Goal: Task Accomplishment & Management: Complete application form

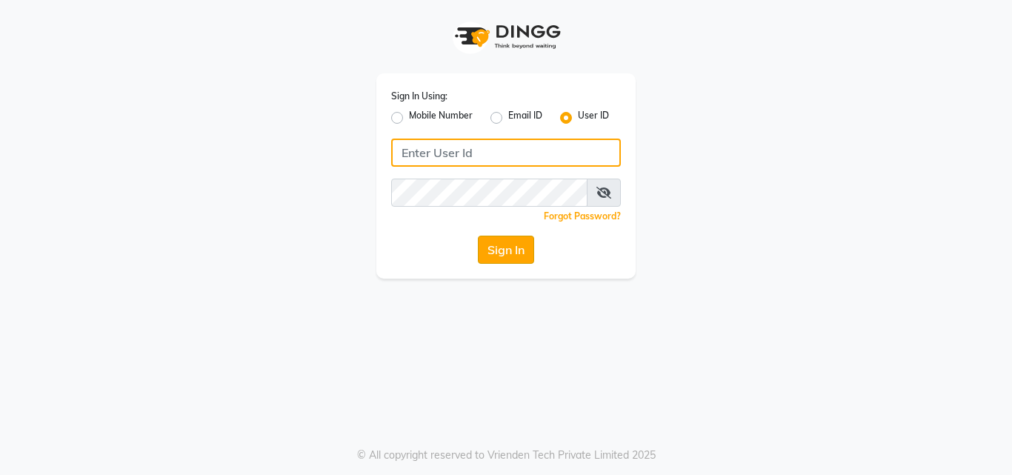
type input "ashish@123"
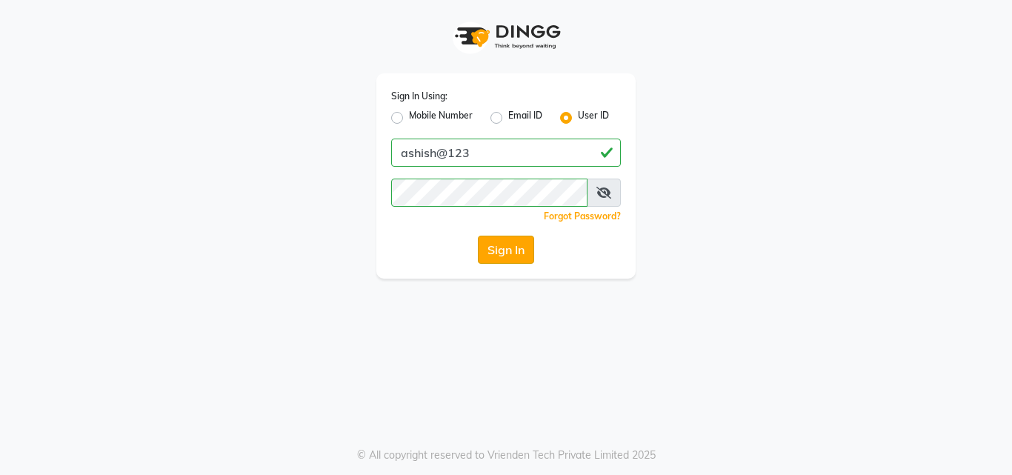
click at [495, 242] on button "Sign In" at bounding box center [506, 250] width 56 height 28
click at [495, 242] on div "Sign In" at bounding box center [506, 250] width 230 height 28
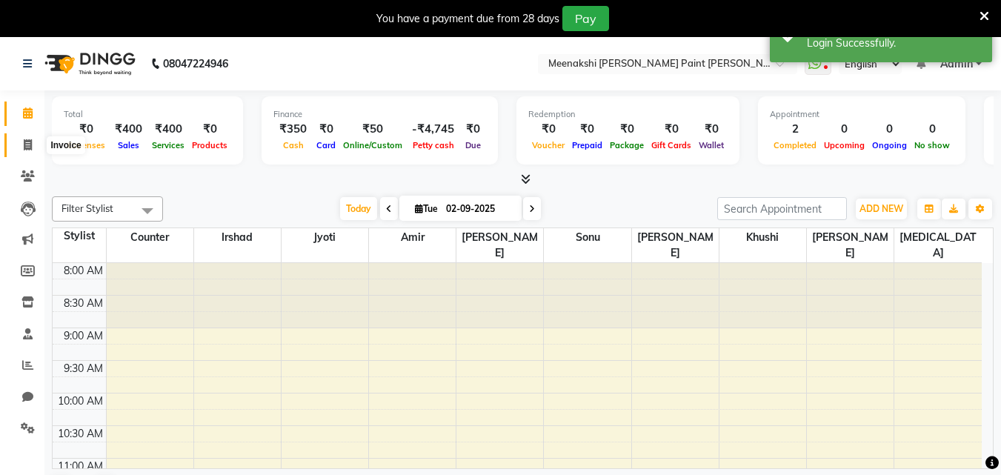
click at [26, 142] on icon at bounding box center [28, 144] width 8 height 11
select select "8161"
select select "service"
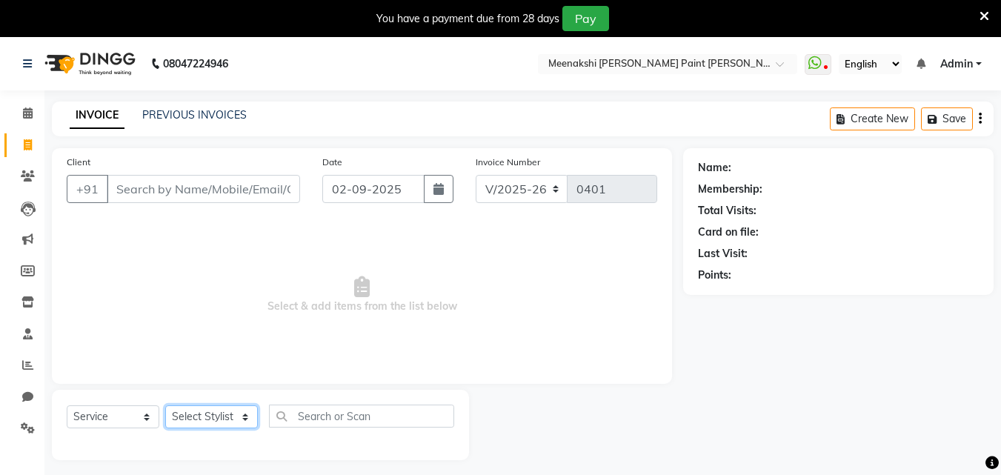
click at [245, 415] on select "Select Stylist amir counter irshad jyoti khushi neetu nikita sadhna sonu sourav" at bounding box center [211, 416] width 93 height 23
select select "77147"
click at [165, 405] on select "Select Stylist amir counter irshad jyoti khushi neetu nikita sadhna sonu sourav" at bounding box center [211, 416] width 93 height 23
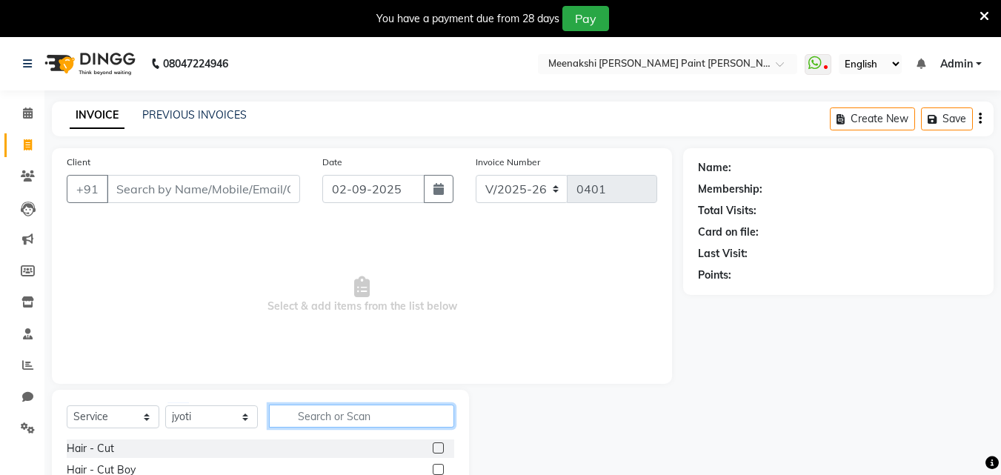
click at [362, 417] on input "text" at bounding box center [361, 416] width 185 height 23
click at [476, 382] on div "Client +91 Date 02-09-2025 Invoice Number V/2025 V/2025-26 0401 Select & add it…" at bounding box center [362, 266] width 620 height 236
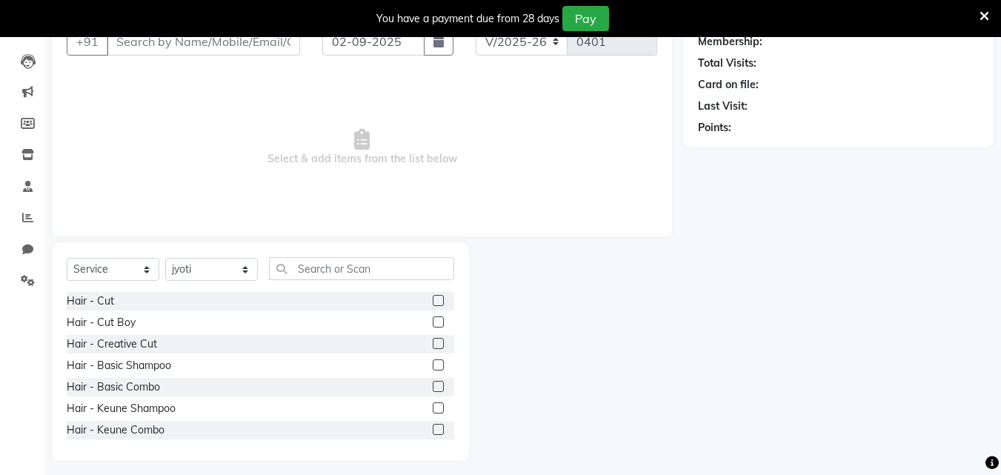
scroll to position [156, 0]
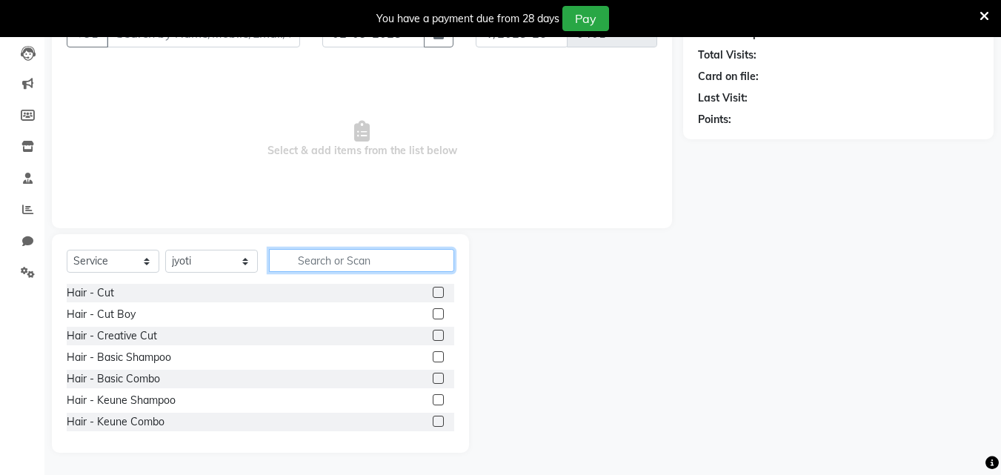
click at [348, 258] on input "text" at bounding box center [361, 260] width 185 height 23
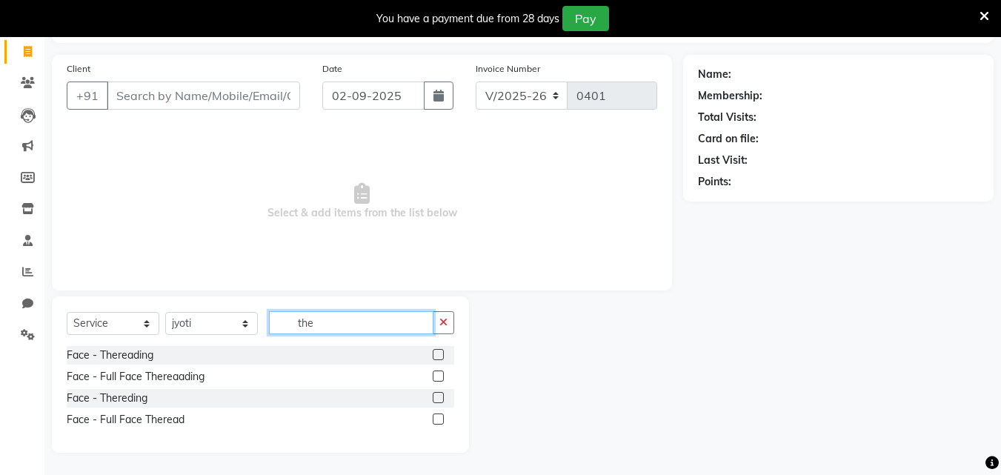
scroll to position [93, 0]
type input "the"
click at [441, 351] on label at bounding box center [438, 354] width 11 height 11
click at [441, 351] on input "checkbox" at bounding box center [438, 356] width 10 height 10
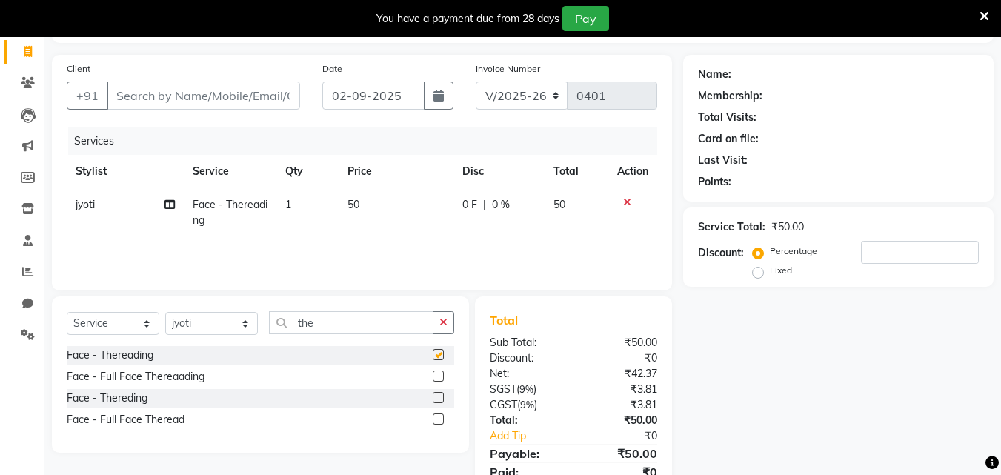
checkbox input "false"
click at [291, 199] on span "1" at bounding box center [288, 204] width 6 height 13
select select "77147"
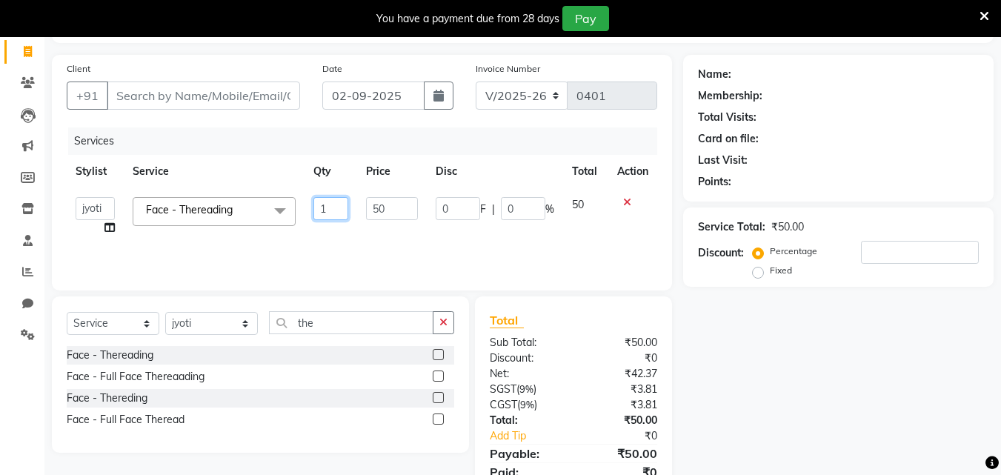
click at [328, 207] on input "1" at bounding box center [331, 208] width 36 height 23
type input "150"
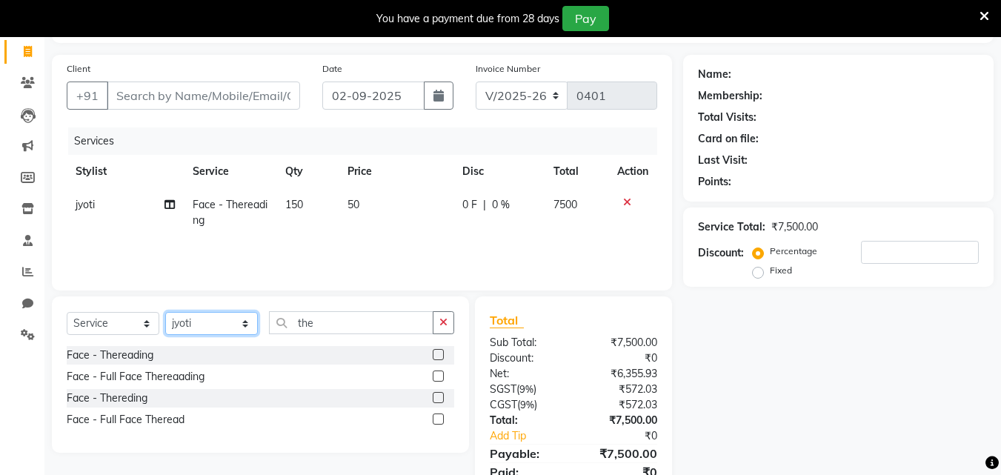
click at [245, 322] on select "Select Stylist amir counter irshad jyoti khushi neetu nikita sadhna sonu sourav" at bounding box center [211, 323] width 93 height 23
select select "78919"
click at [165, 312] on select "Select Stylist amir counter irshad jyoti khushi neetu nikita sadhna sonu sourav" at bounding box center [211, 323] width 93 height 23
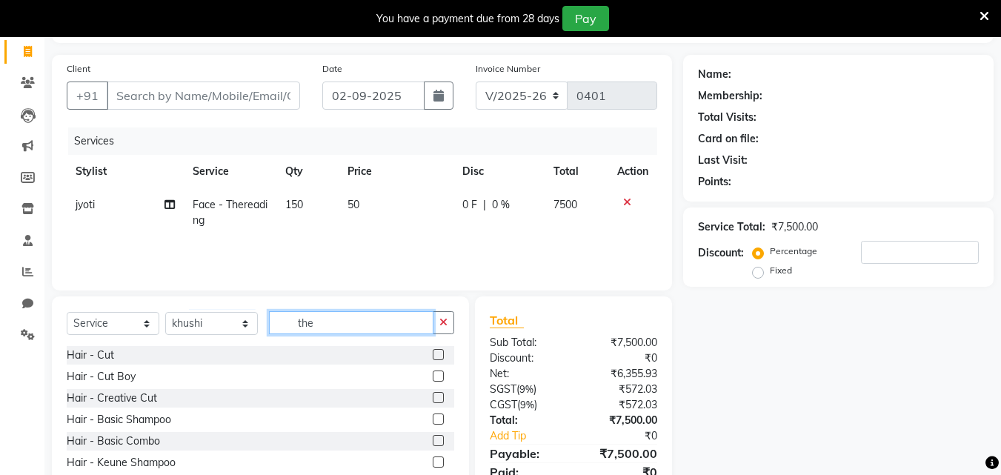
click at [312, 325] on input "the" at bounding box center [351, 322] width 165 height 23
type input "t"
type input "the"
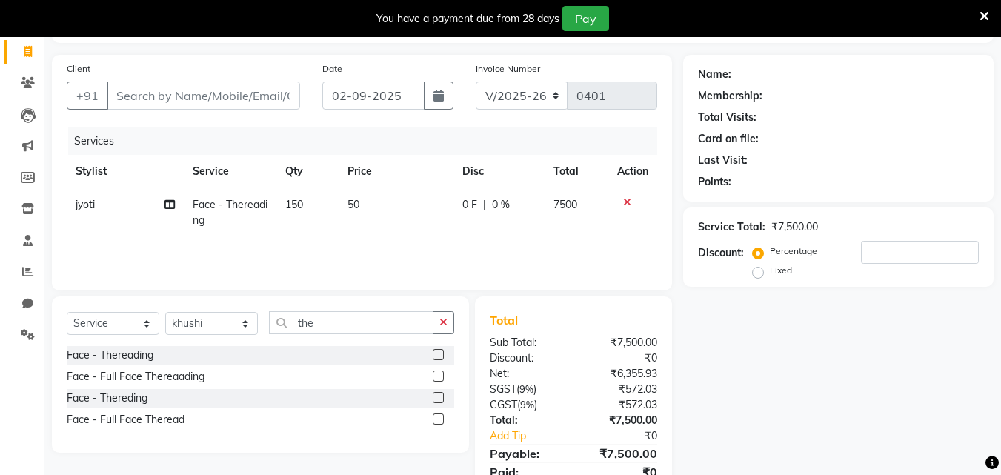
click at [438, 356] on label at bounding box center [438, 354] width 11 height 11
click at [438, 356] on input "checkbox" at bounding box center [438, 356] width 10 height 10
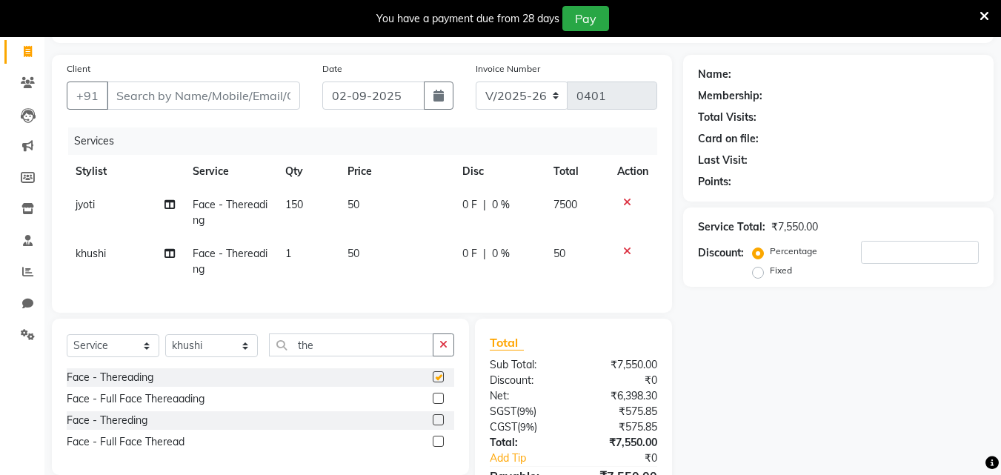
checkbox input "false"
click at [293, 255] on td "1" at bounding box center [307, 261] width 62 height 49
select select "78919"
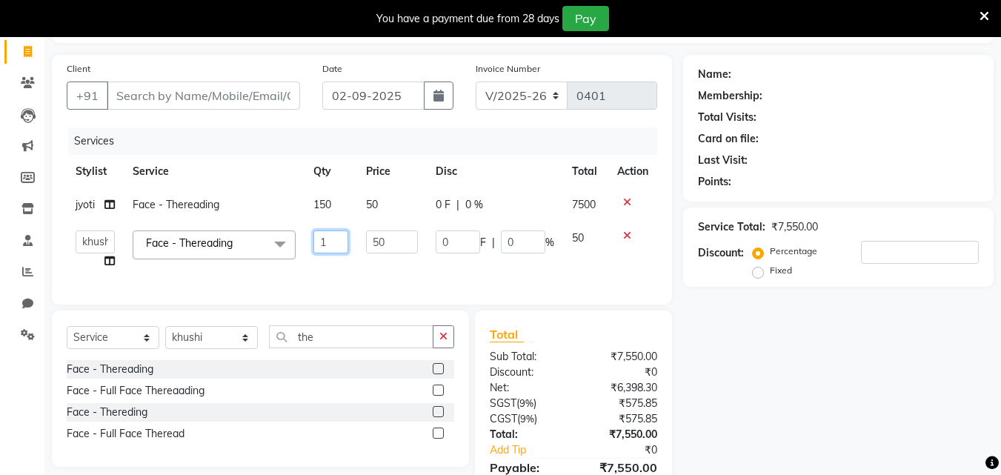
click at [328, 248] on input "1" at bounding box center [331, 241] width 36 height 23
type input "2"
click at [322, 348] on input "the" at bounding box center [351, 336] width 165 height 23
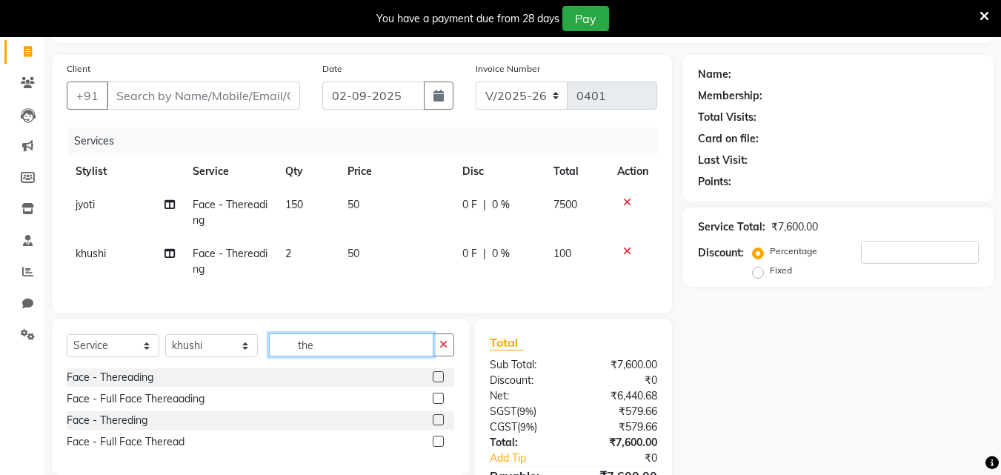
click at [322, 349] on input "the" at bounding box center [351, 345] width 165 height 23
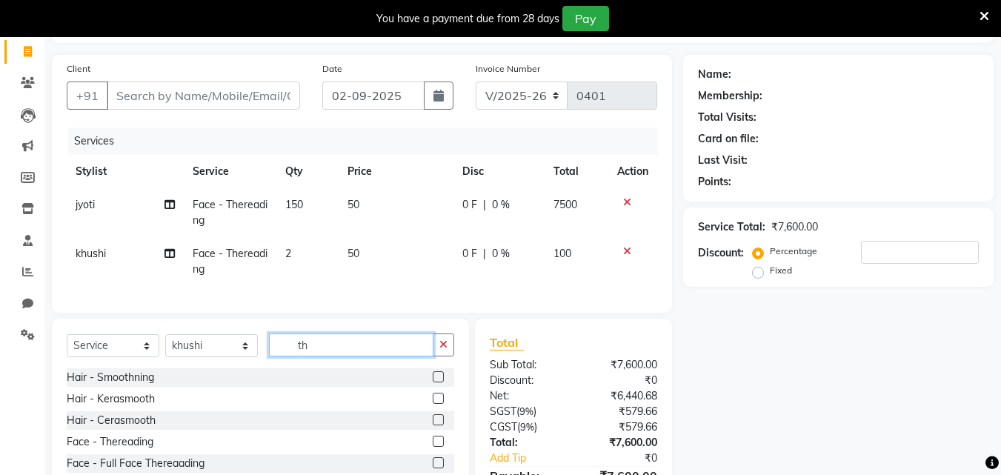
type input "t"
type input "wax"
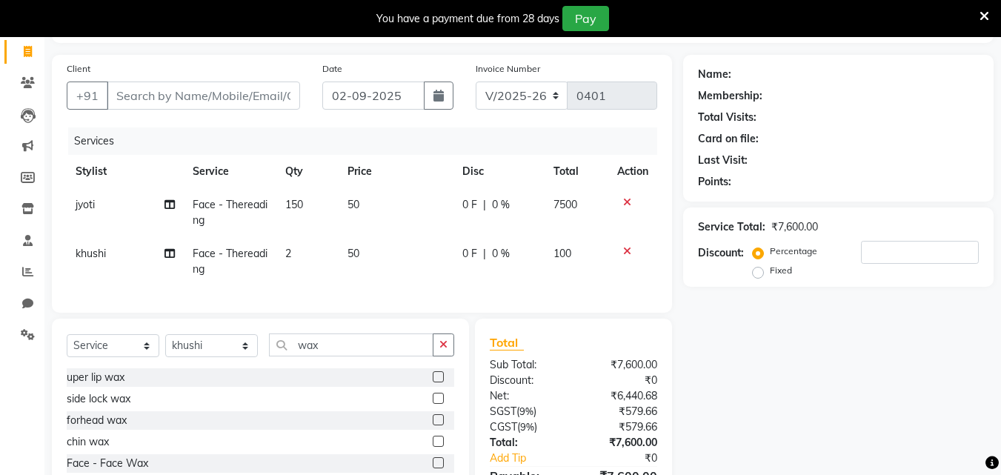
click at [433, 382] on label at bounding box center [438, 376] width 11 height 11
click at [433, 382] on input "checkbox" at bounding box center [438, 378] width 10 height 10
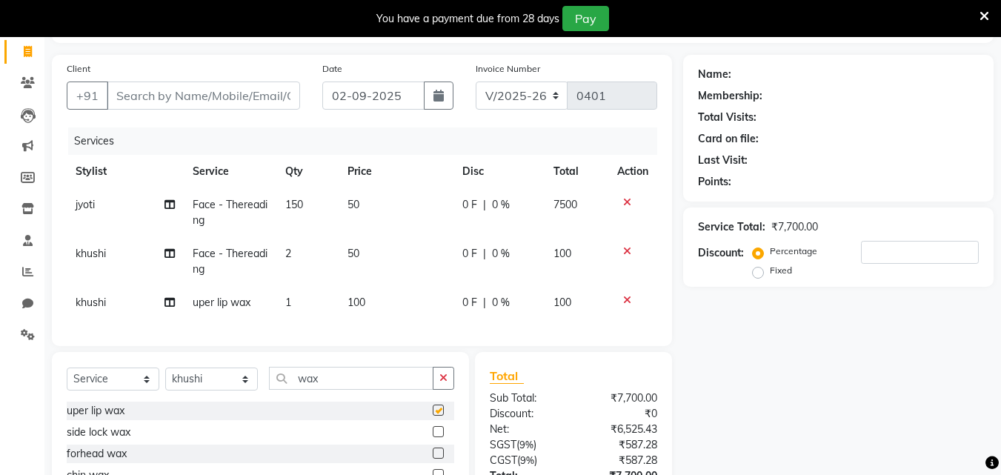
checkbox input "false"
click at [303, 201] on span "150" at bounding box center [294, 204] width 18 height 13
select select "77147"
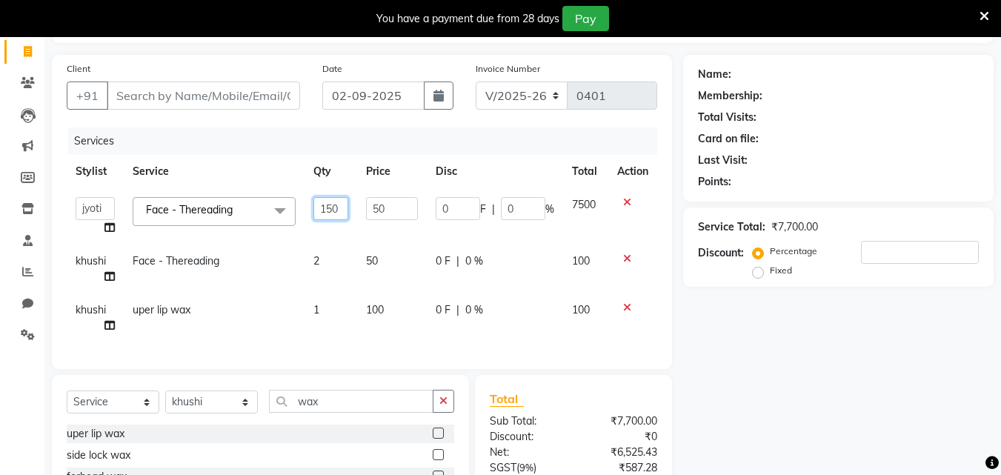
click at [342, 206] on input "150" at bounding box center [331, 208] width 36 height 23
type input "1"
type input "3"
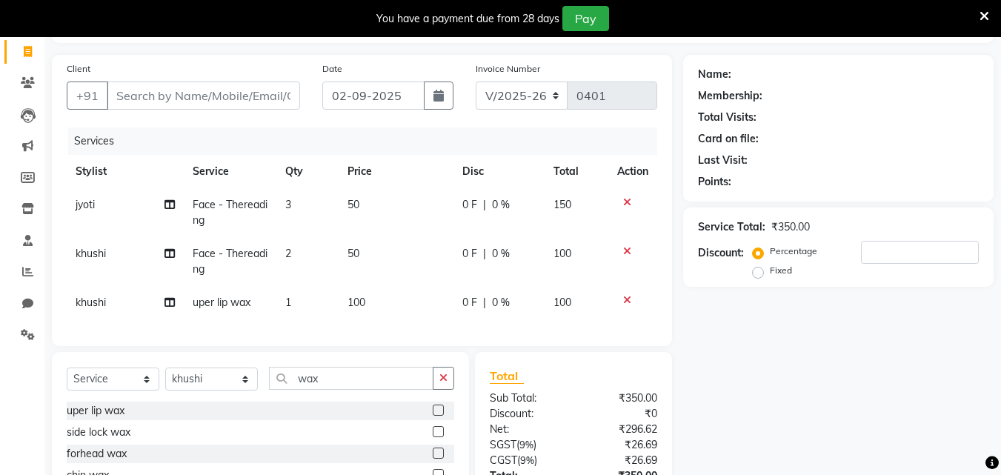
click at [516, 248] on td "0 F | 0 %" at bounding box center [499, 261] width 91 height 49
select select "78919"
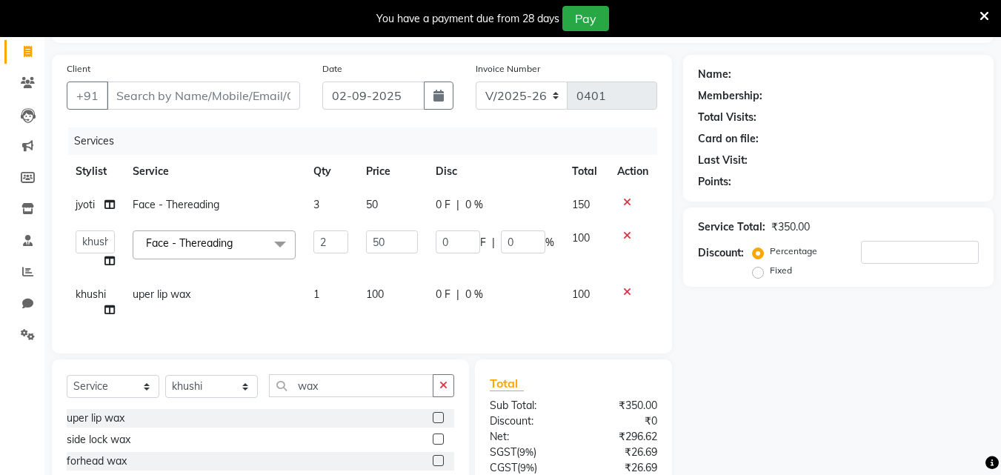
click at [513, 283] on td "0 F | 0 %" at bounding box center [495, 302] width 136 height 49
select select "78919"
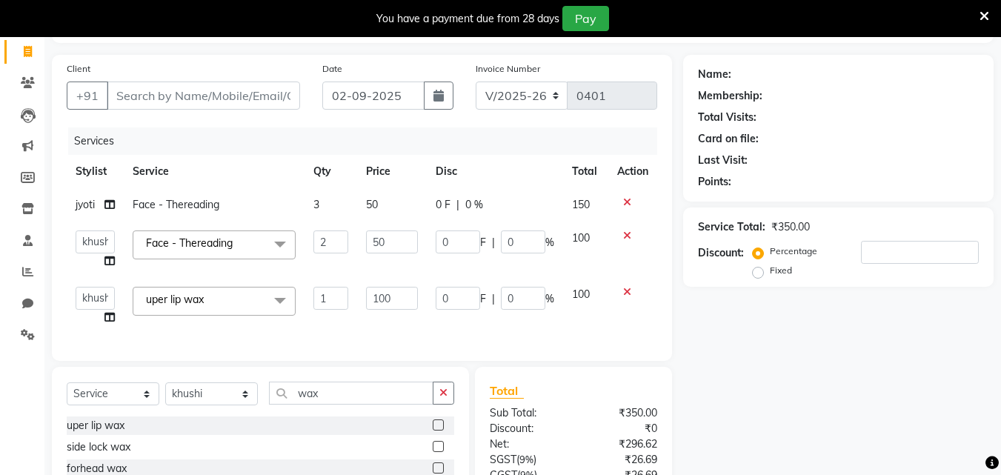
click at [697, 318] on div "Name: Membership: Total Visits: Card on file: Last Visit: Points: Service Total…" at bounding box center [844, 320] width 322 height 531
click at [720, 366] on div "Name: Membership: Total Visits: Card on file: Last Visit: Points: Service Total…" at bounding box center [844, 320] width 322 height 531
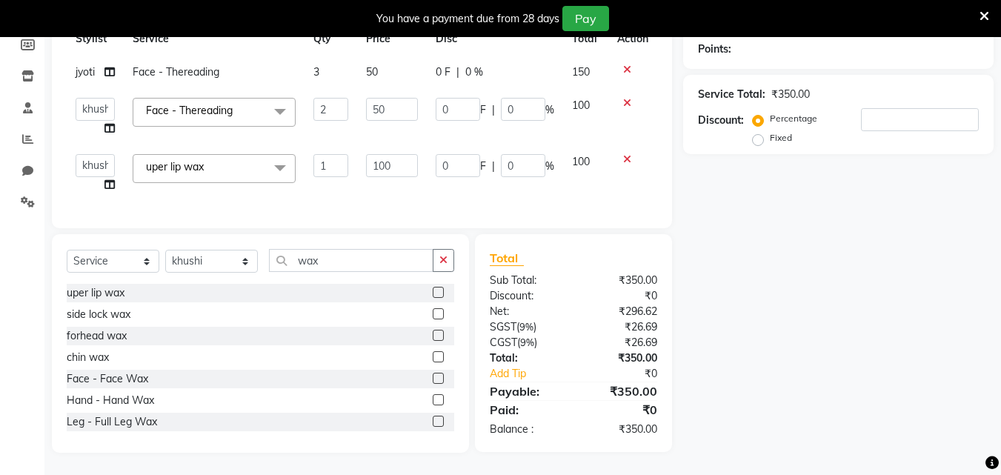
scroll to position [0, 0]
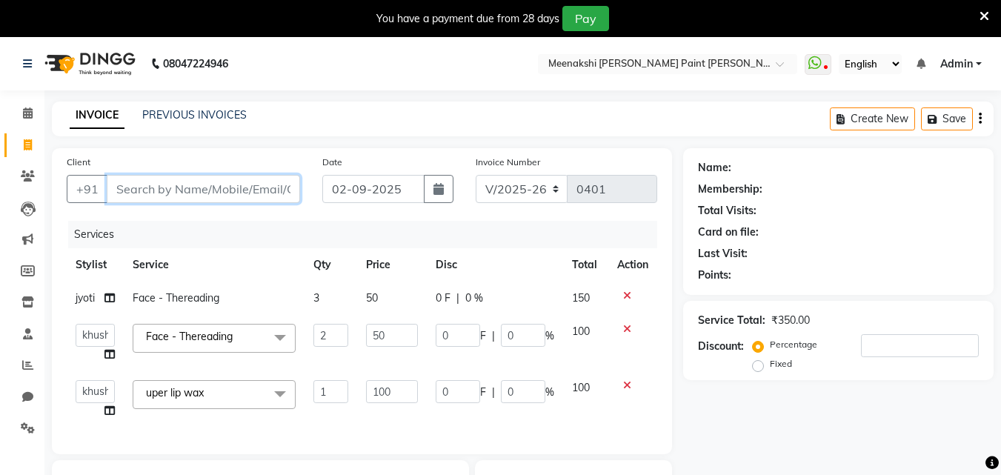
click at [156, 189] on input "Client" at bounding box center [203, 189] width 193 height 28
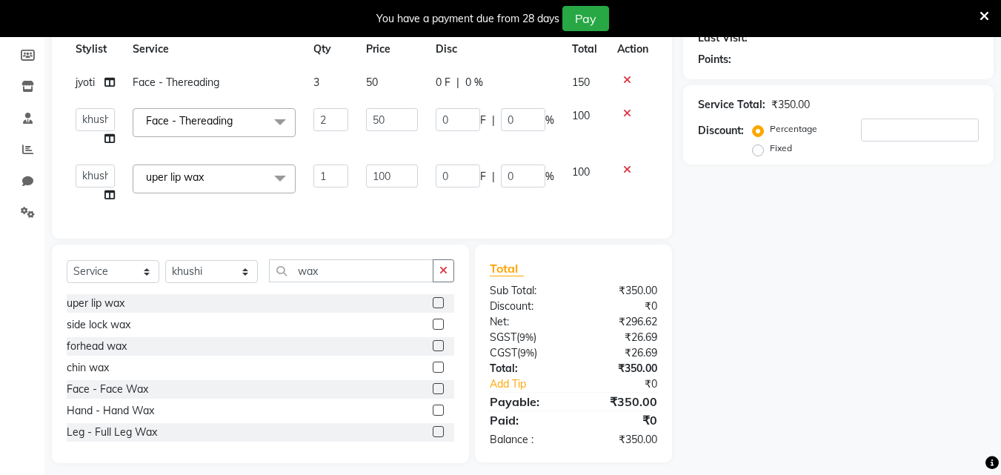
scroll to position [222, 0]
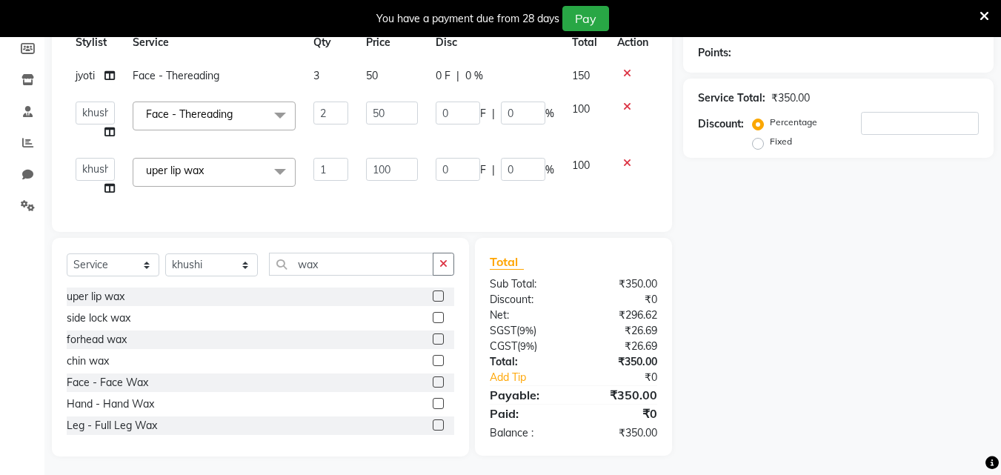
drag, startPoint x: 447, startPoint y: 275, endPoint x: 416, endPoint y: 273, distance: 31.2
click at [447, 269] on icon "button" at bounding box center [443, 264] width 8 height 10
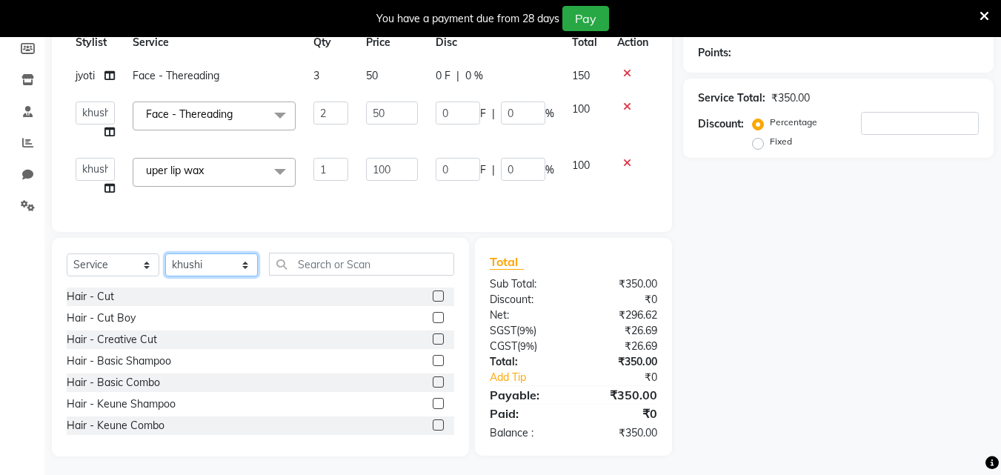
click at [244, 275] on select "Select Stylist amir counter irshad jyoti khushi neetu nikita sadhna sonu sourav" at bounding box center [211, 264] width 93 height 23
select select "77148"
click at [165, 265] on select "Select Stylist amir counter irshad jyoti khushi neetu nikita sadhna sonu sourav" at bounding box center [211, 264] width 93 height 23
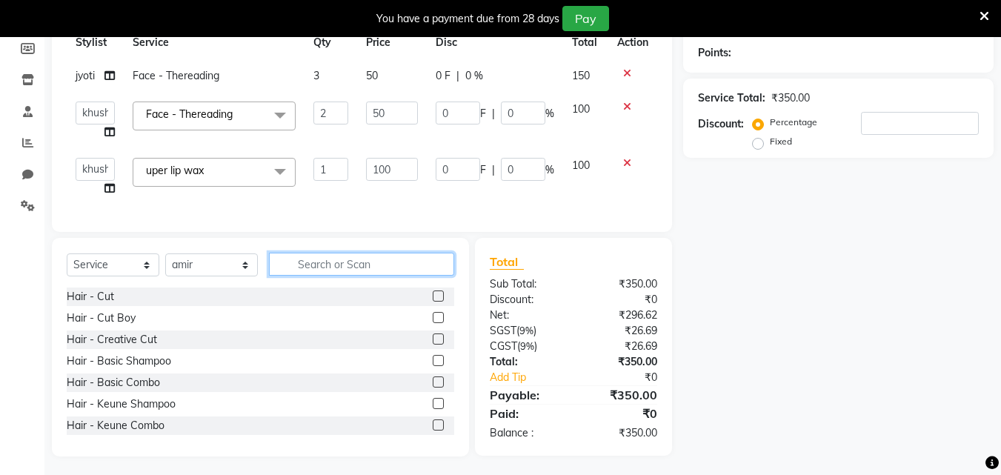
click at [292, 276] on input "text" at bounding box center [361, 264] width 185 height 23
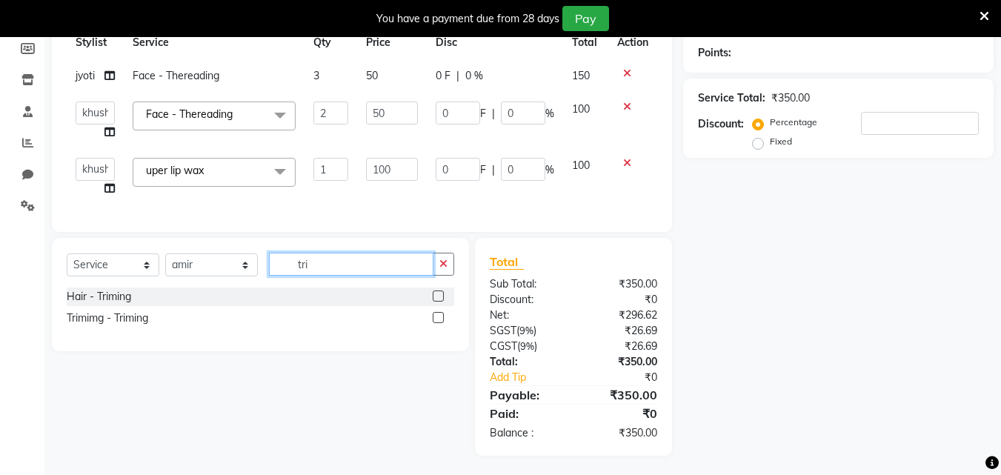
type input "tri"
click at [438, 323] on label at bounding box center [438, 317] width 11 height 11
click at [438, 323] on input "checkbox" at bounding box center [438, 318] width 10 height 10
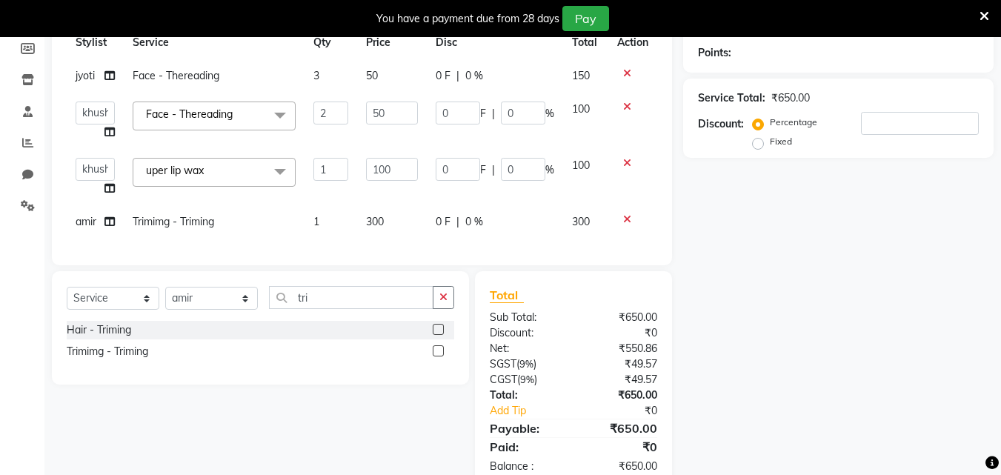
click at [438, 356] on label at bounding box center [438, 350] width 11 height 11
click at [438, 356] on input "checkbox" at bounding box center [438, 352] width 10 height 10
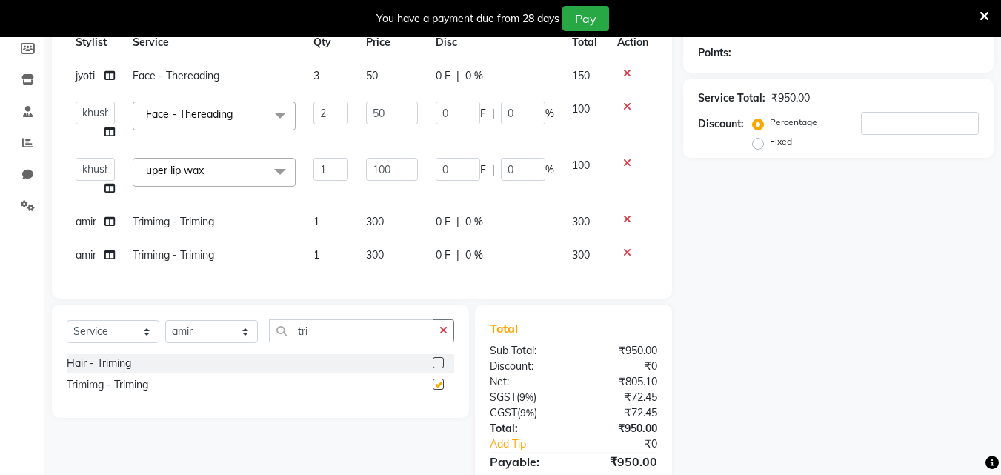
checkbox input "false"
click at [626, 250] on icon at bounding box center [627, 253] width 8 height 10
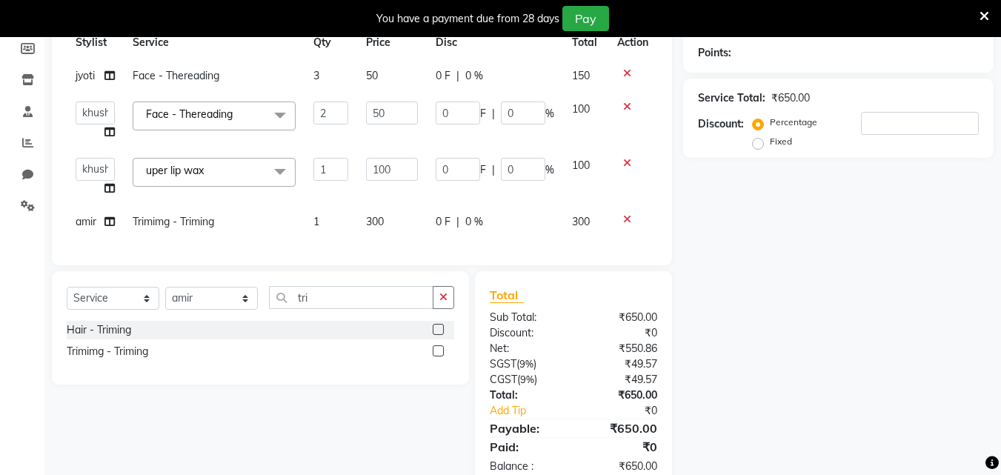
click at [378, 222] on span "300" at bounding box center [375, 221] width 18 height 13
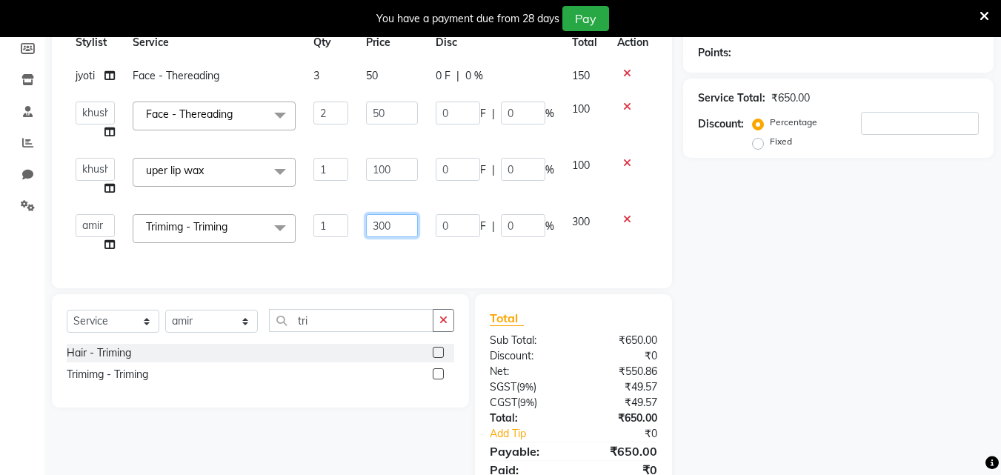
click at [385, 225] on input "300" at bounding box center [391, 225] width 51 height 23
type input "250"
click at [460, 251] on div "Services Stylist Service Qty Price Disc Total Action jyoti Face - Thereading 3 …" at bounding box center [362, 136] width 591 height 275
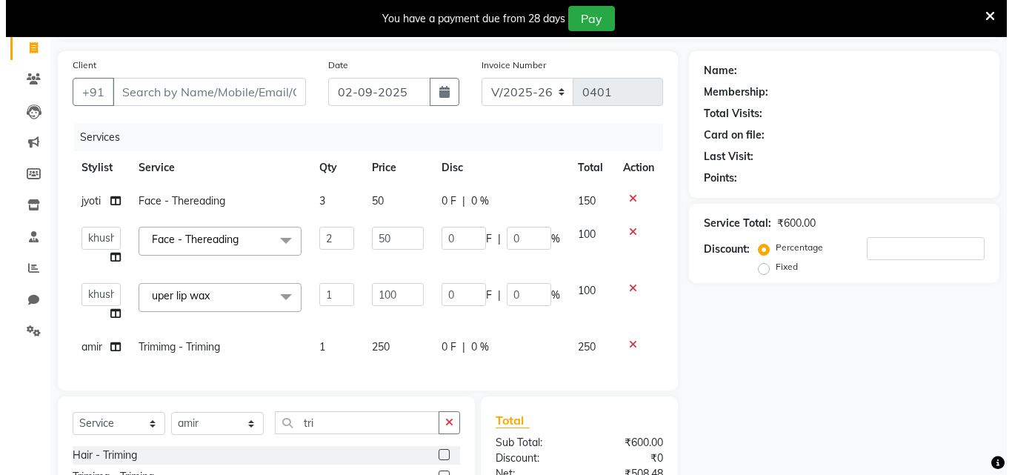
scroll to position [74, 0]
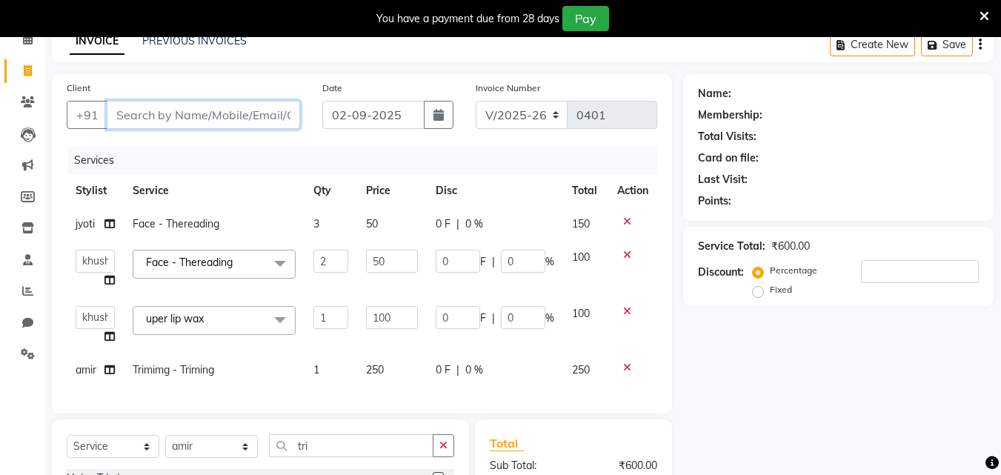
click at [204, 116] on input "Client" at bounding box center [203, 115] width 193 height 28
type input "76"
type input "0"
type input "7417992940"
click at [238, 108] on span "Add Client" at bounding box center [262, 114] width 59 height 15
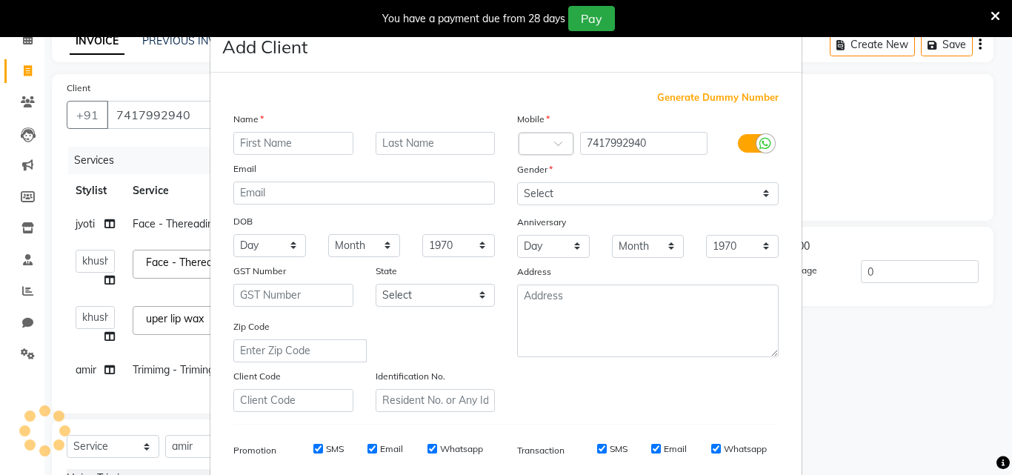
click at [278, 139] on input "text" at bounding box center [293, 143] width 120 height 23
type input "bhawna"
click at [542, 185] on select "Select Male Female Other Prefer Not To Say" at bounding box center [648, 193] width 262 height 23
click at [517, 182] on select "Select Male Female Other Prefer Not To Say" at bounding box center [648, 193] width 262 height 23
drag, startPoint x: 551, startPoint y: 188, endPoint x: 551, endPoint y: 204, distance: 15.6
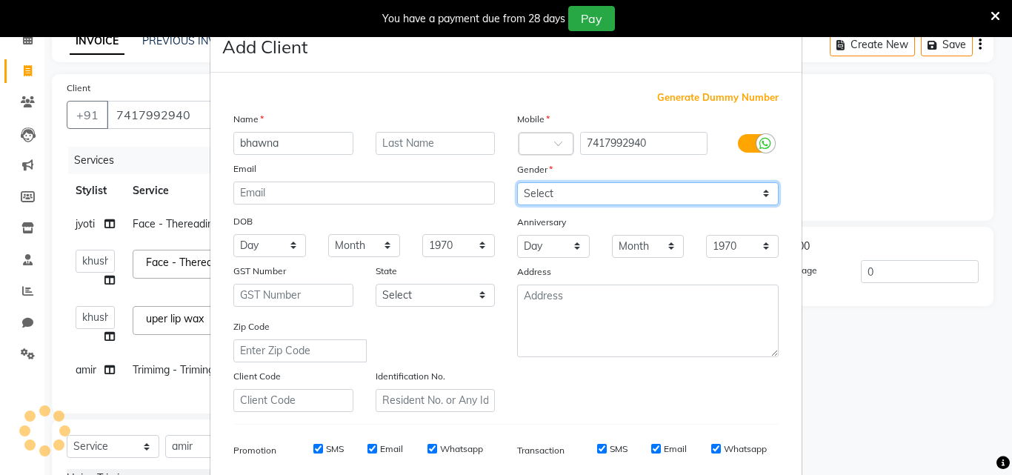
click at [552, 188] on select "Select Male Female Other Prefer Not To Say" at bounding box center [648, 193] width 262 height 23
select select "female"
click at [517, 182] on select "Select Male Female Other Prefer Not To Say" at bounding box center [648, 193] width 262 height 23
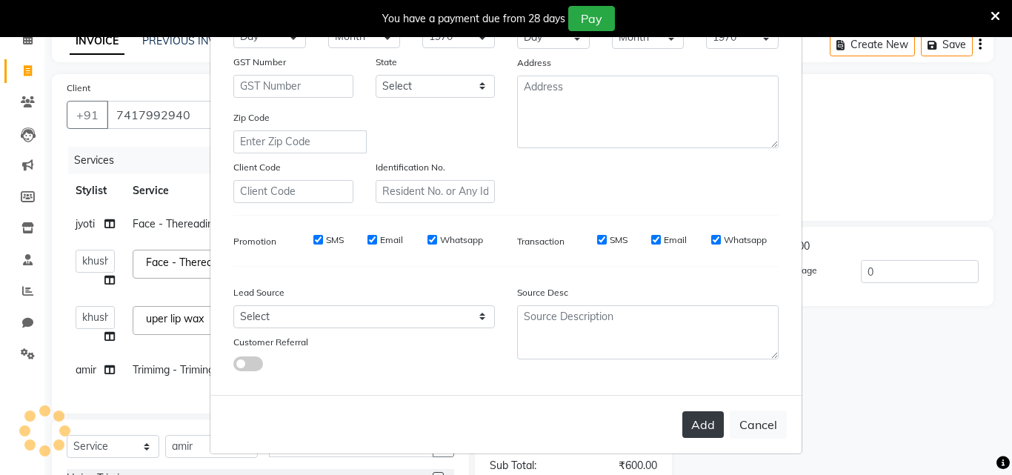
click at [697, 426] on button "Add" at bounding box center [704, 424] width 42 height 27
click at [722, 188] on div "Mobile Country Code × 7417992940 Gender Select Male Female Other Prefer Not To …" at bounding box center [648, 52] width 284 height 301
click at [698, 424] on button "Add" at bounding box center [704, 424] width 42 height 27
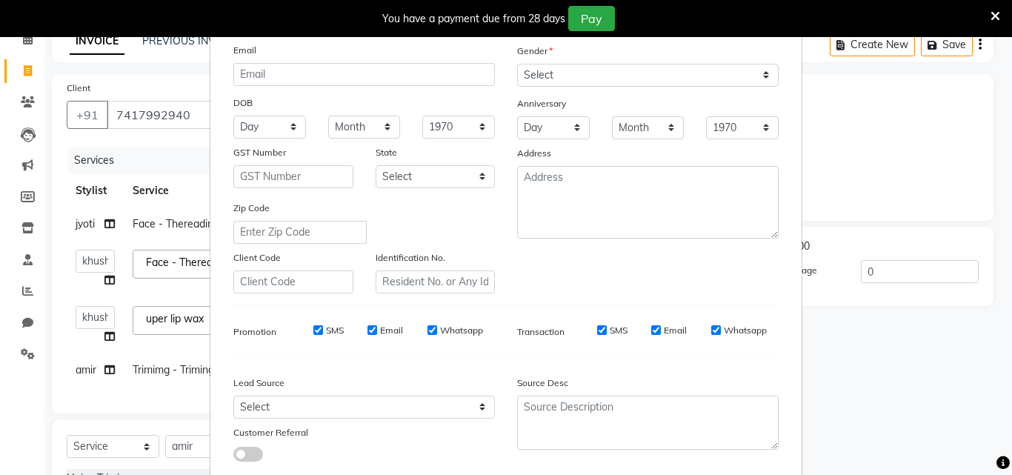
scroll to position [0, 0]
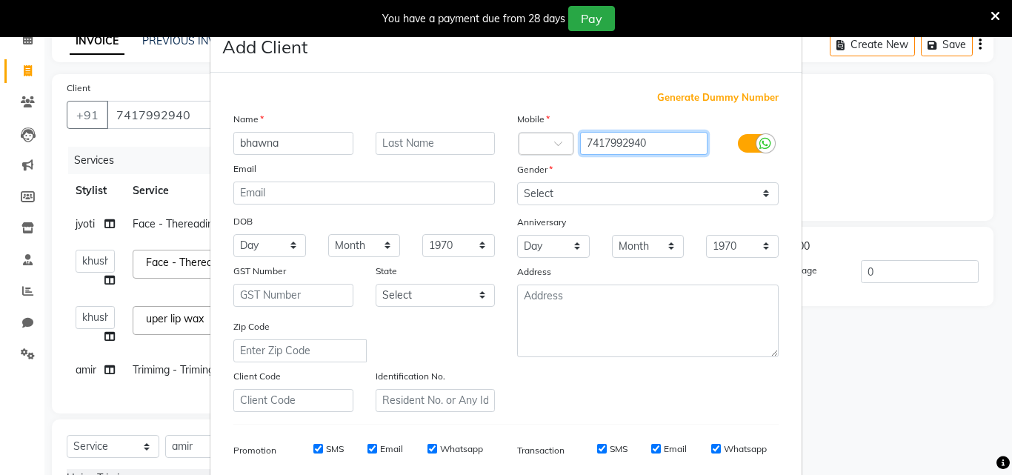
click at [657, 138] on input "7417992940" at bounding box center [644, 143] width 128 height 23
type input "7417992940"
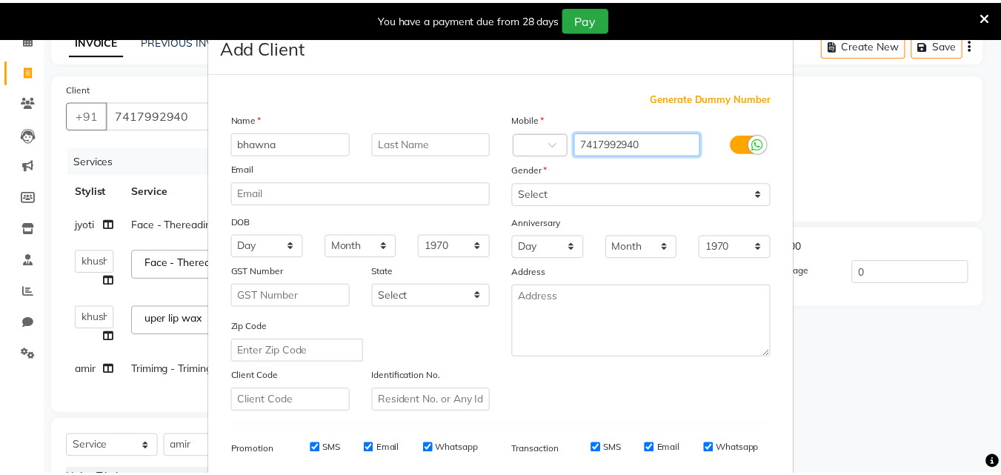
scroll to position [209, 0]
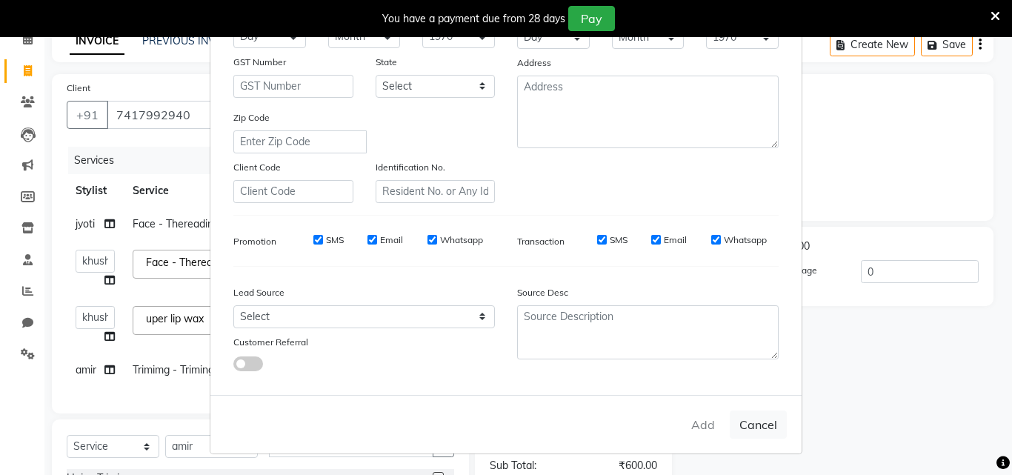
click at [706, 437] on div "Add Cancel" at bounding box center [505, 424] width 591 height 59
drag, startPoint x: 705, startPoint y: 420, endPoint x: 831, endPoint y: 391, distance: 129.4
click at [706, 419] on div "Add Cancel" at bounding box center [505, 424] width 591 height 59
click at [752, 417] on button "Cancel" at bounding box center [758, 425] width 57 height 28
select select
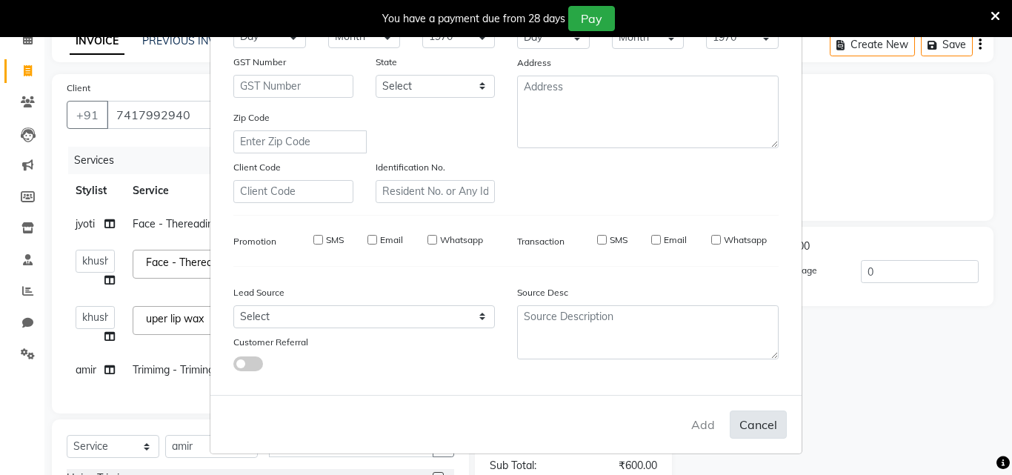
select select
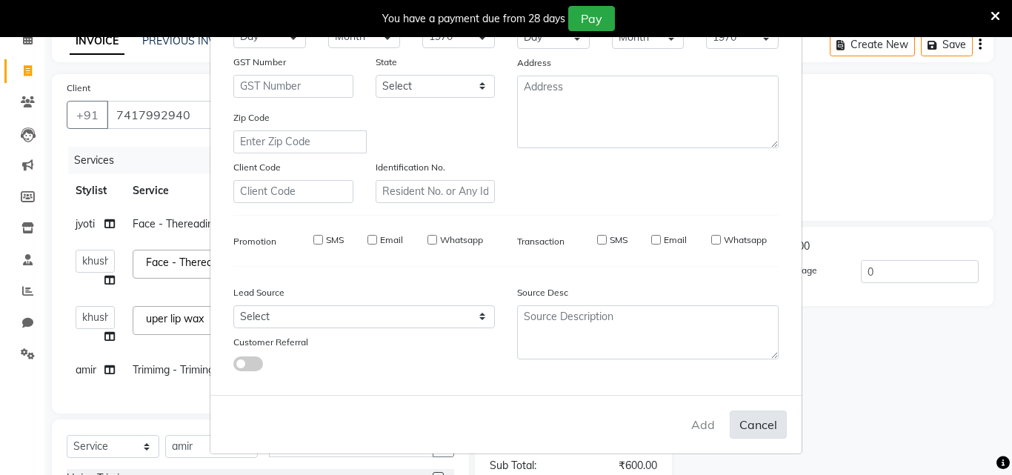
select select
checkbox input "false"
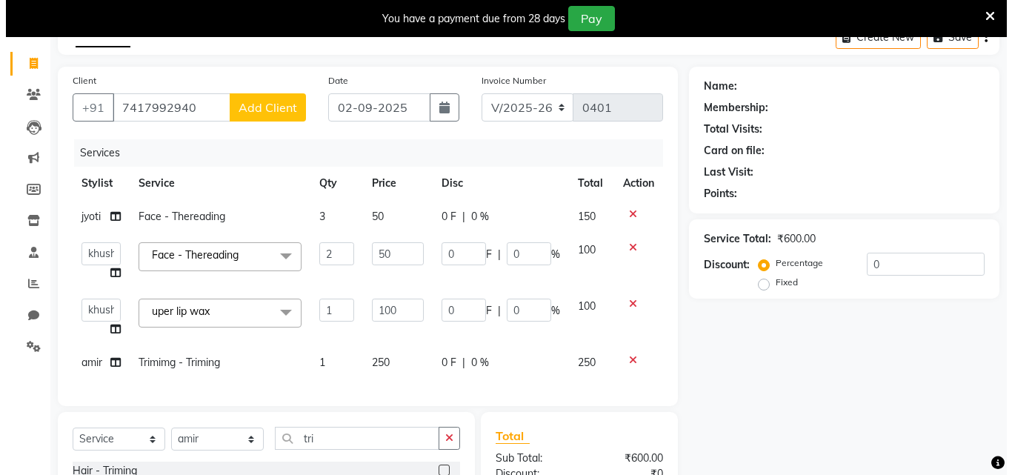
scroll to position [0, 0]
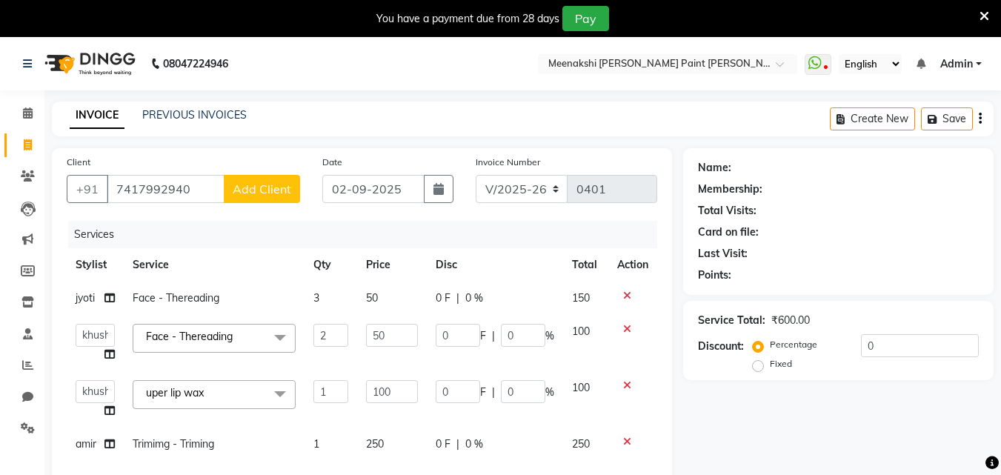
click at [244, 192] on span "Add Client" at bounding box center [262, 189] width 59 height 15
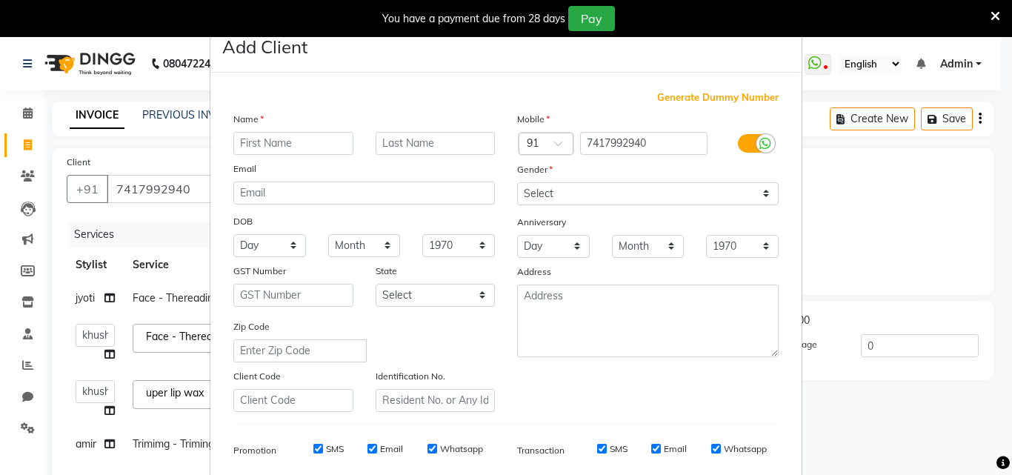
click at [305, 137] on input "text" at bounding box center [293, 143] width 120 height 23
type input "bhawna"
drag, startPoint x: 560, startPoint y: 189, endPoint x: 563, endPoint y: 197, distance: 9.0
click at [560, 189] on select "Select Male Female Other Prefer Not To Say" at bounding box center [648, 193] width 262 height 23
select select "female"
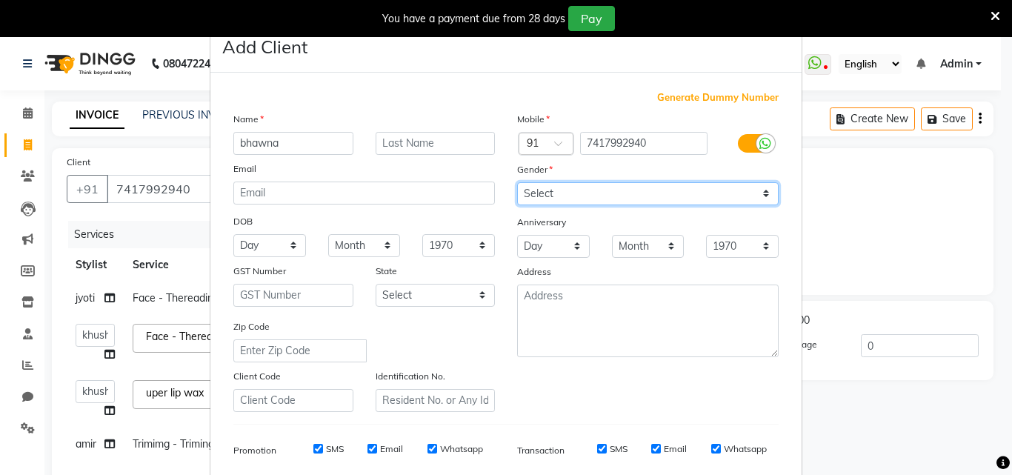
click at [517, 182] on select "Select Male Female Other Prefer Not To Say" at bounding box center [648, 193] width 262 height 23
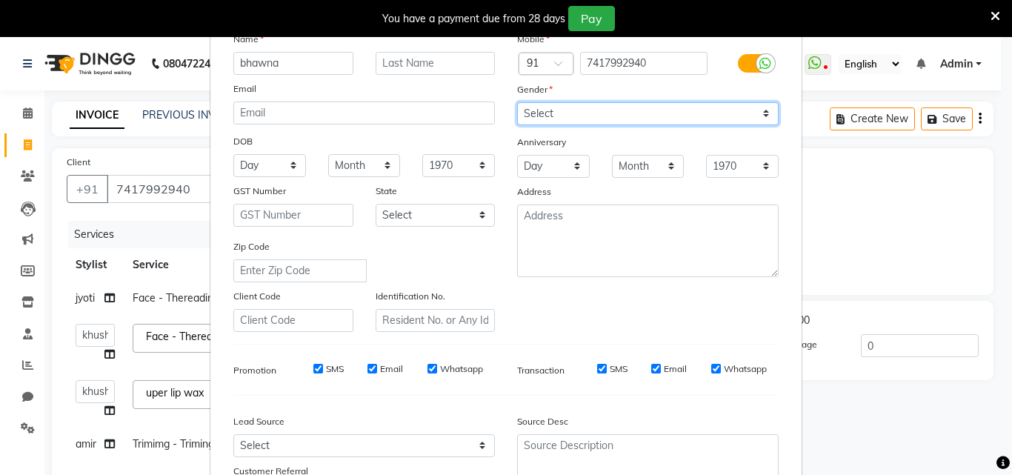
scroll to position [209, 0]
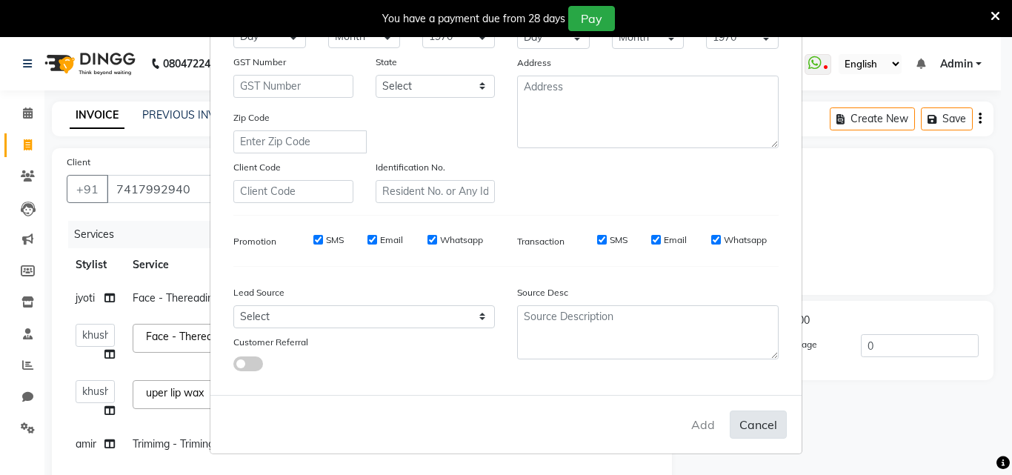
click at [757, 429] on button "Cancel" at bounding box center [758, 425] width 57 height 28
select select
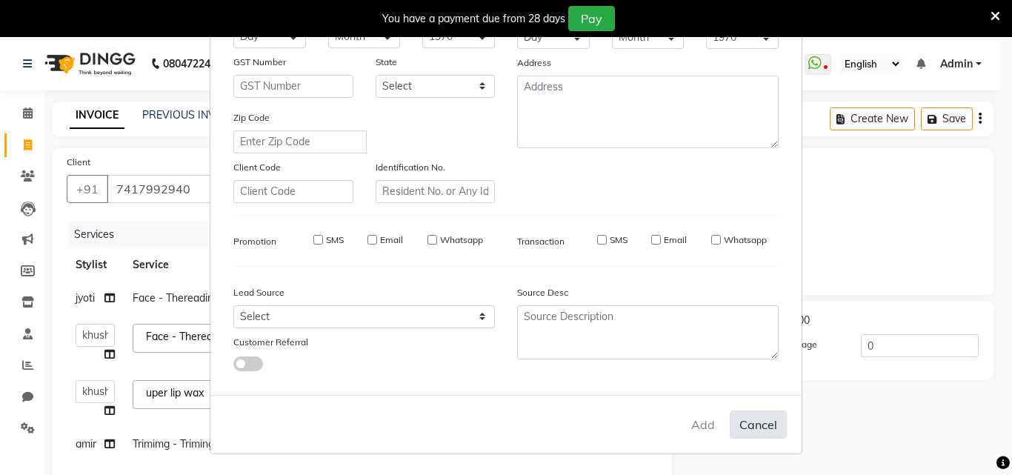
select select
checkbox input "false"
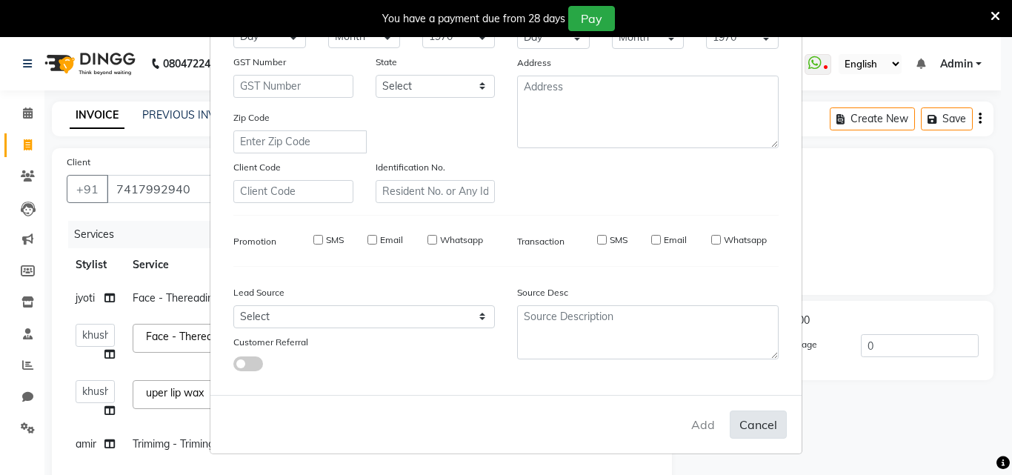
checkbox input "false"
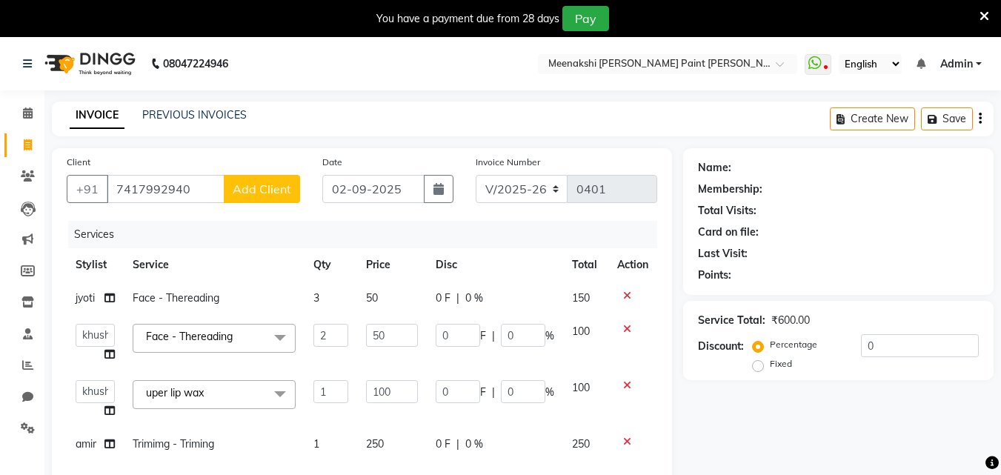
click at [235, 183] on span "Add Client" at bounding box center [262, 189] width 59 height 15
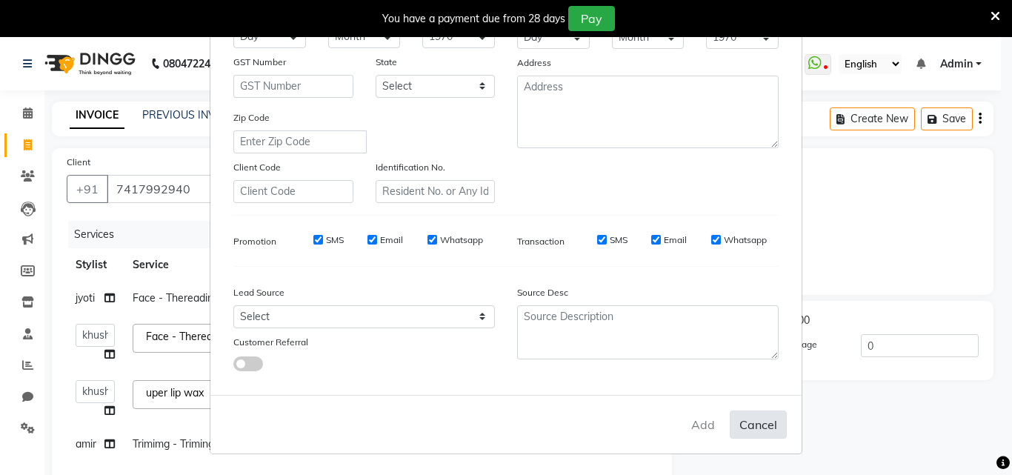
click at [769, 425] on button "Cancel" at bounding box center [758, 425] width 57 height 28
select select
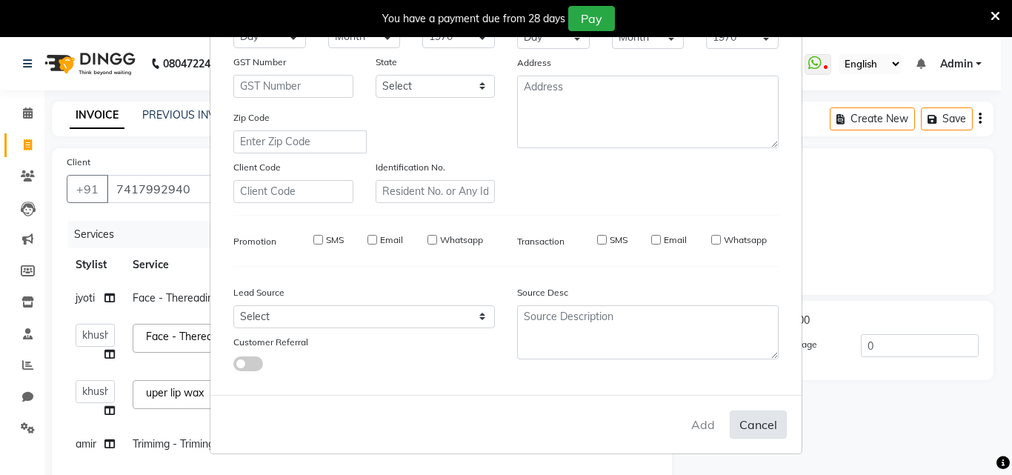
select select
checkbox input "false"
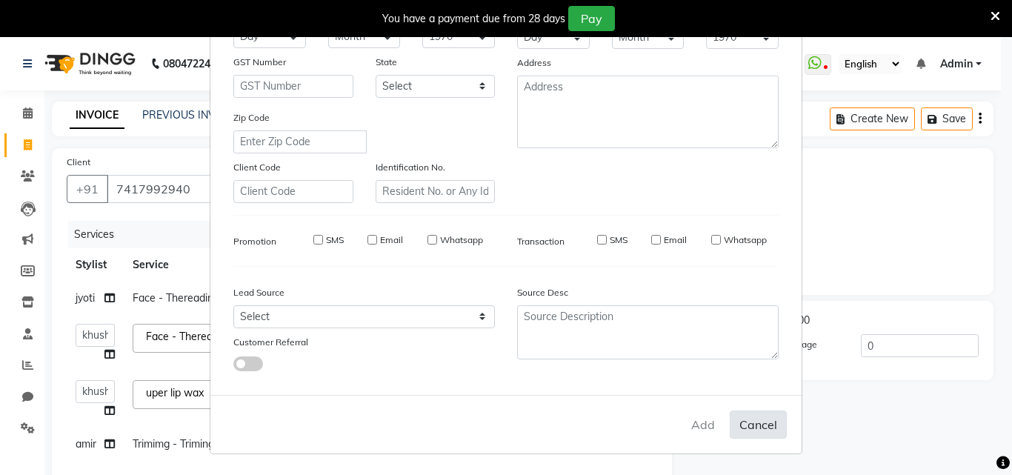
checkbox input "false"
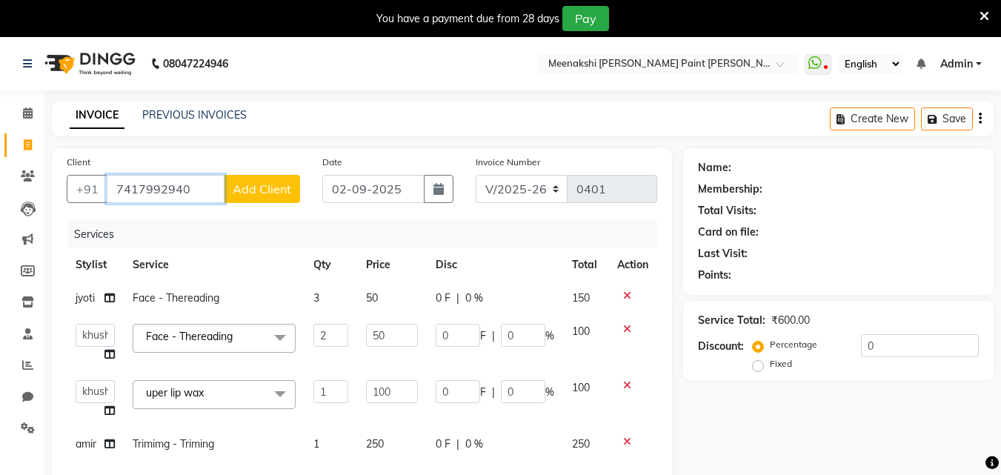
click at [224, 188] on input "7417992940" at bounding box center [166, 189] width 118 height 28
type input "7417992940"
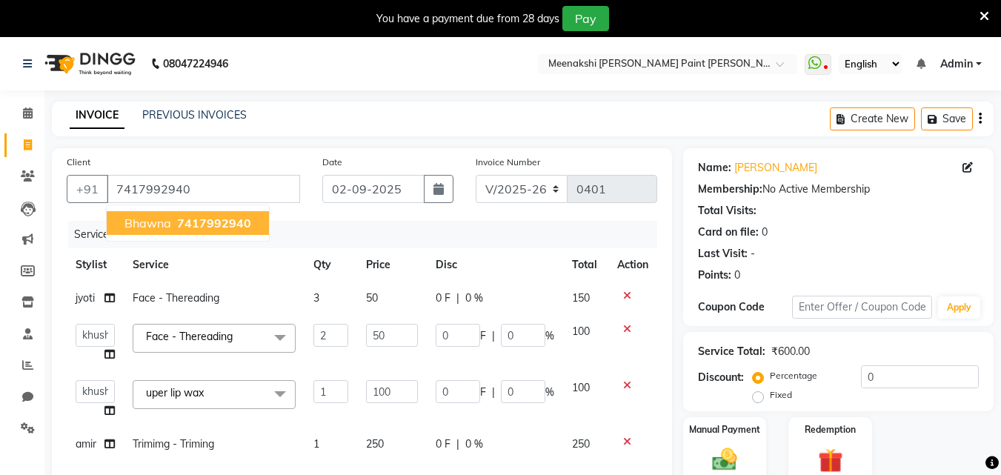
click at [301, 123] on div "INVOICE PREVIOUS INVOICES Create New Save" at bounding box center [523, 119] width 942 height 35
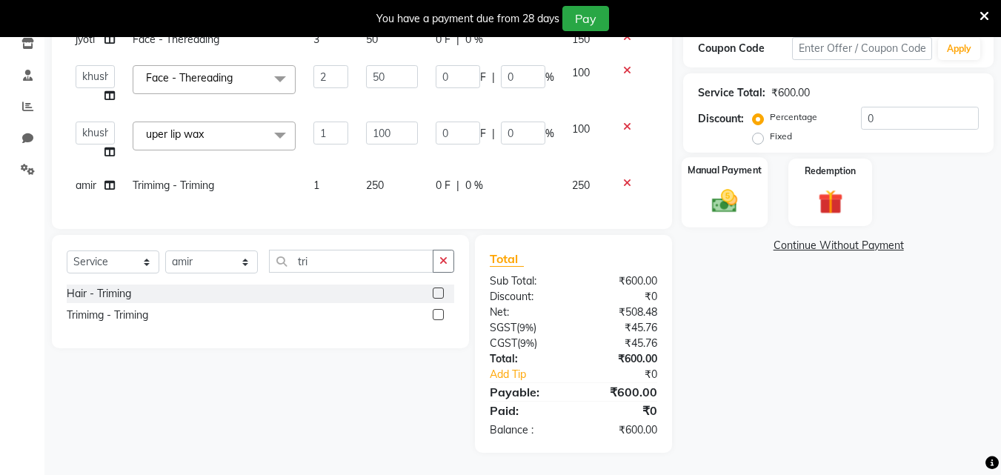
click at [723, 202] on img at bounding box center [725, 201] width 42 height 30
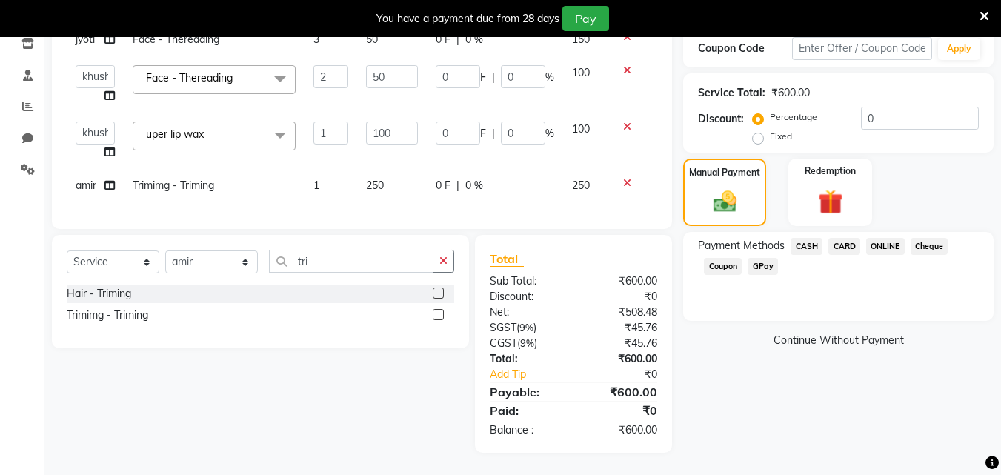
click at [809, 238] on span "CASH" at bounding box center [807, 246] width 32 height 17
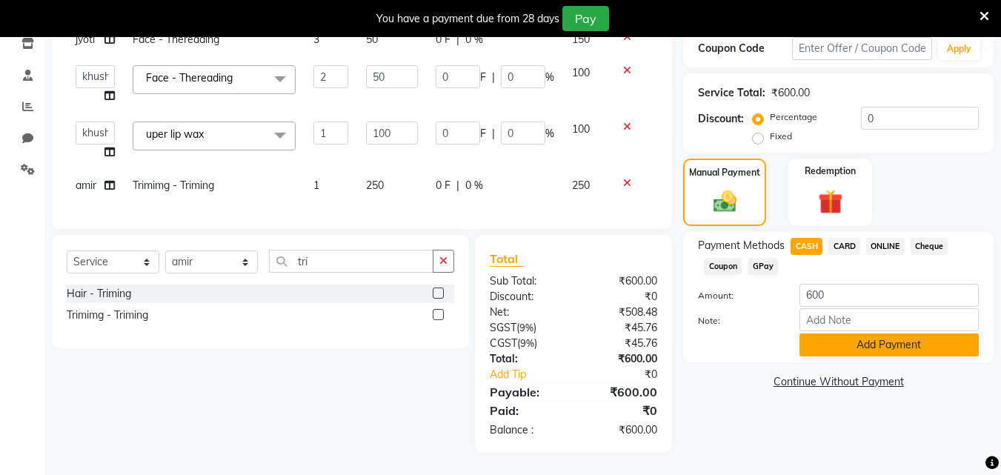
click at [843, 334] on button "Add Payment" at bounding box center [889, 345] width 179 height 23
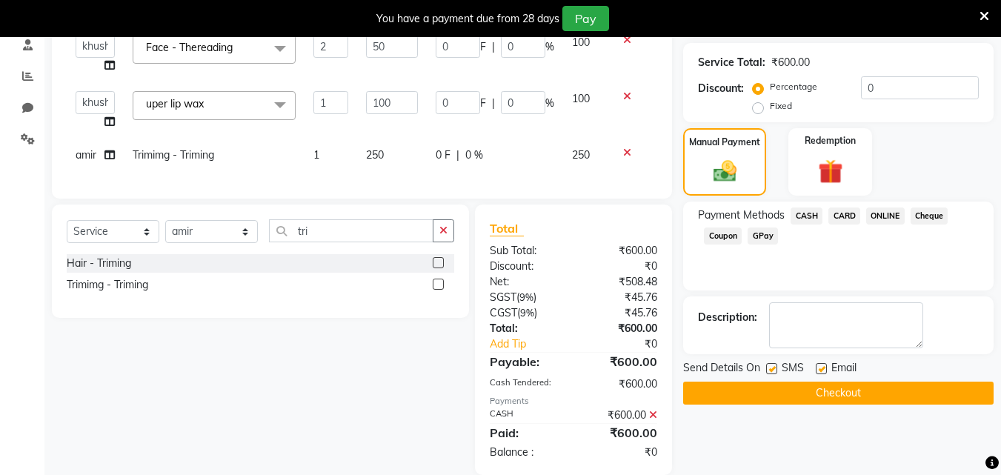
scroll to position [322, 0]
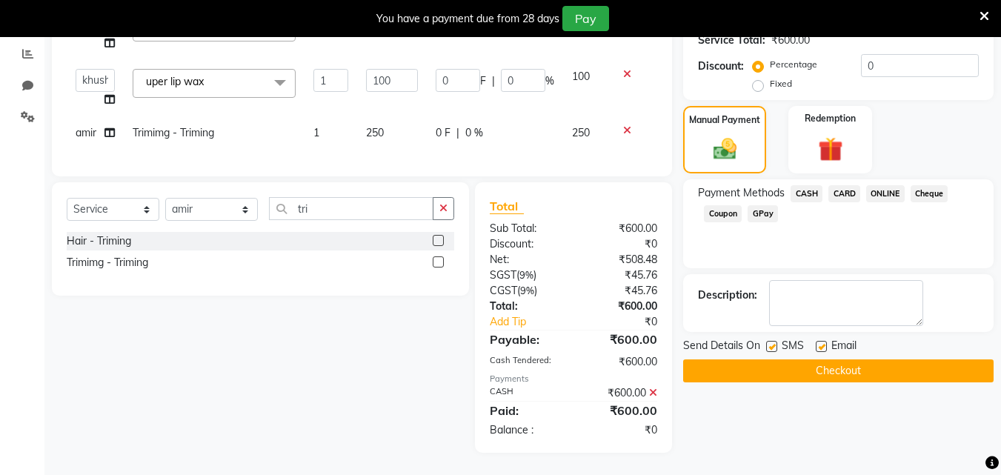
click at [841, 359] on button "Checkout" at bounding box center [838, 370] width 311 height 23
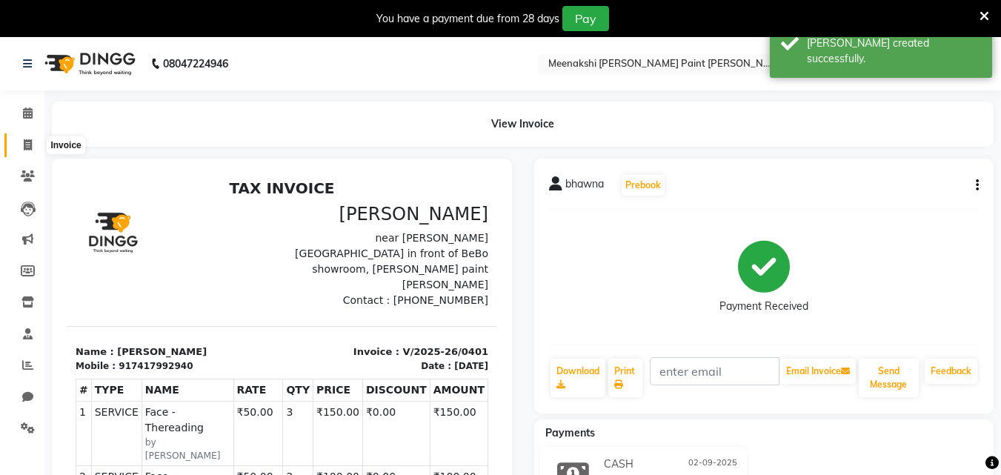
click at [36, 139] on span at bounding box center [28, 145] width 26 height 17
select select "service"
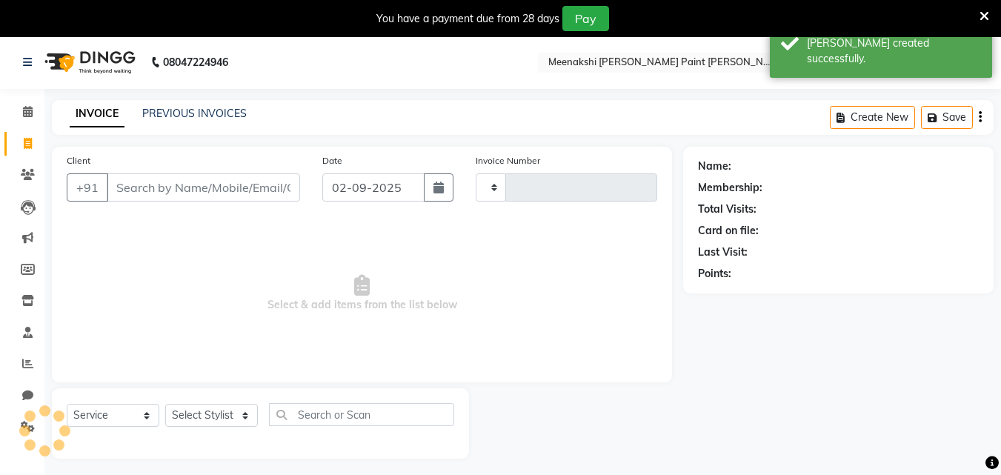
type input "0402"
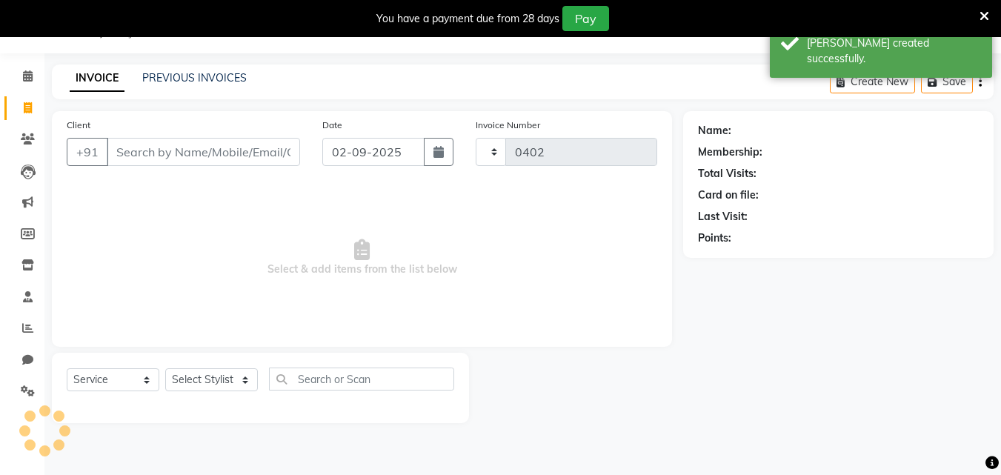
select select "8161"
click at [28, 90] on li "Calendar" at bounding box center [22, 77] width 44 height 32
click at [29, 76] on icon at bounding box center [28, 75] width 10 height 11
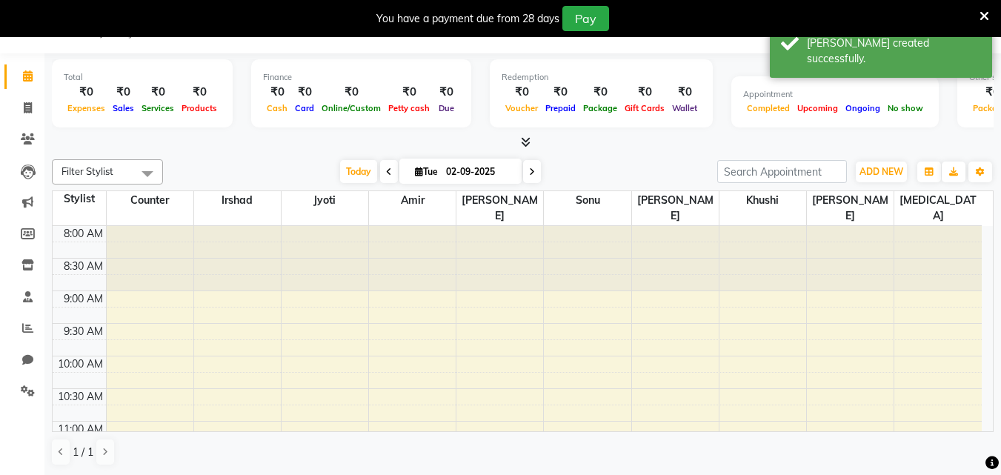
scroll to position [598, 0]
